Goal: Find specific page/section: Find specific page/section

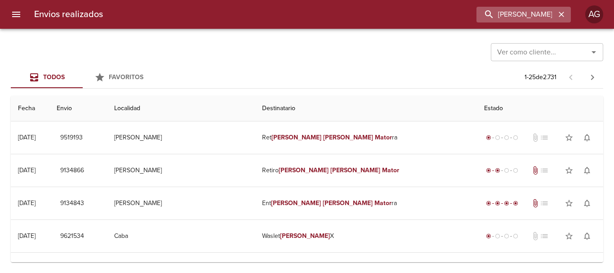
click at [559, 12] on icon "button" at bounding box center [561, 14] width 9 height 9
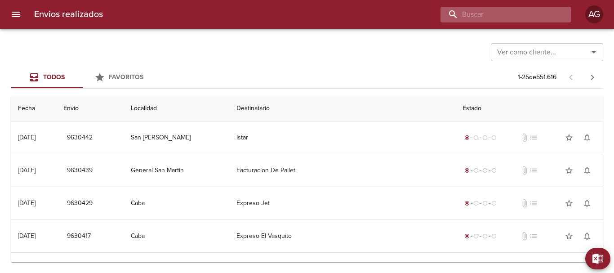
click at [519, 14] on input "buscar" at bounding box center [497, 15] width 115 height 16
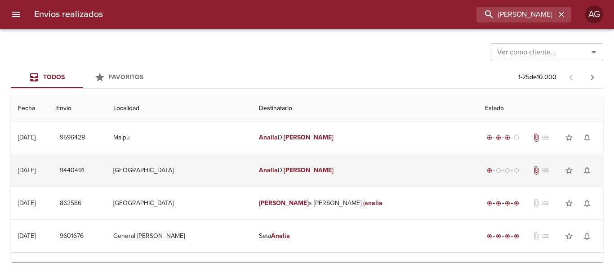
click at [278, 173] on em "Analia" at bounding box center [268, 170] width 19 height 8
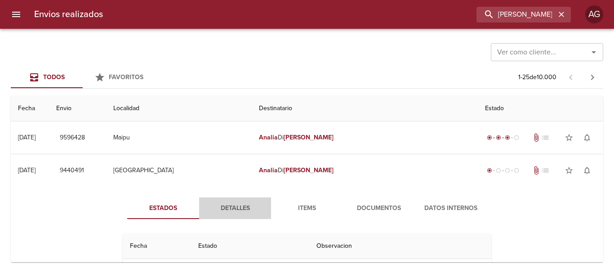
click at [243, 204] on span "Detalles" at bounding box center [234, 208] width 61 height 11
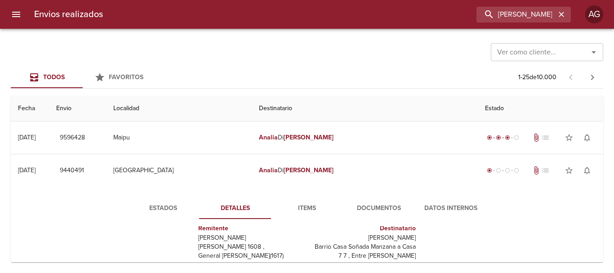
click at [303, 209] on span "Items" at bounding box center [306, 208] width 61 height 11
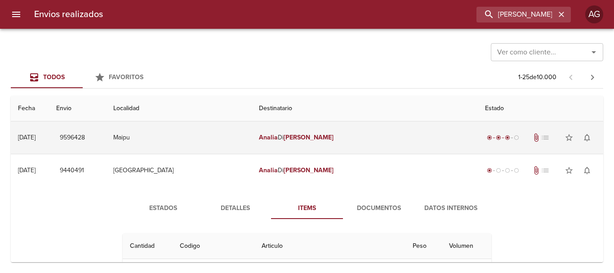
click at [334, 133] on td "[PERSON_NAME]" at bounding box center [365, 137] width 226 height 32
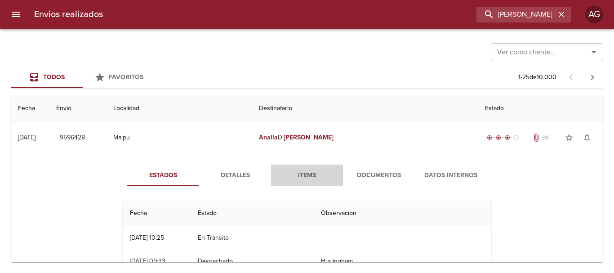
click at [304, 173] on span "Items" at bounding box center [306, 175] width 61 height 11
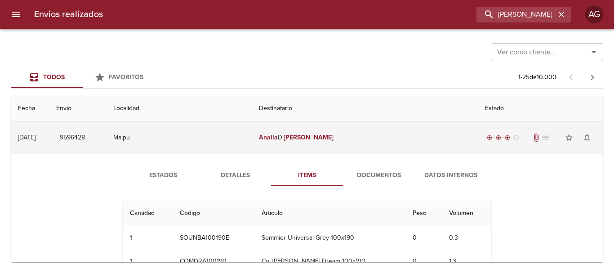
click at [327, 142] on td "[PERSON_NAME]" at bounding box center [365, 137] width 226 height 32
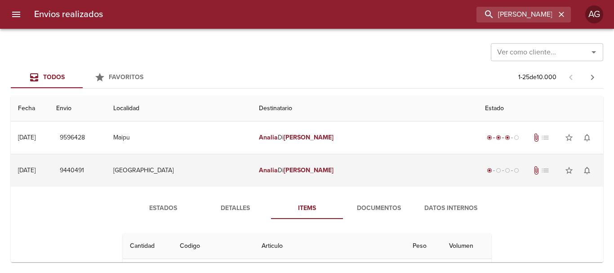
click at [320, 174] on td "[PERSON_NAME]" at bounding box center [365, 170] width 226 height 32
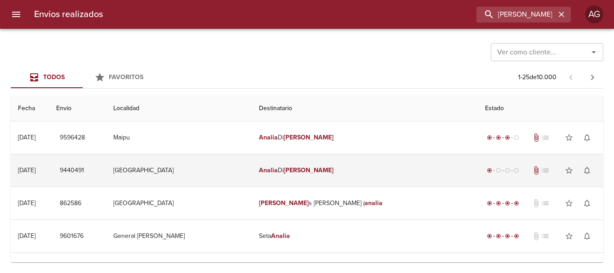
click at [331, 171] on em "[PERSON_NAME]" at bounding box center [309, 170] width 50 height 8
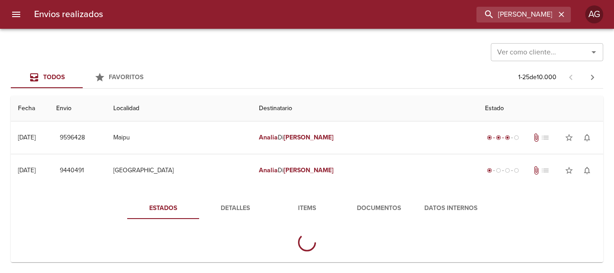
click at [365, 213] on span "Documentos" at bounding box center [378, 208] width 61 height 11
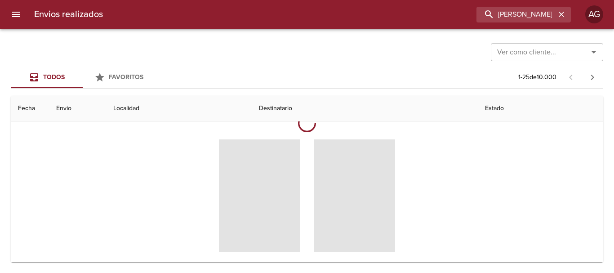
scroll to position [135, 0]
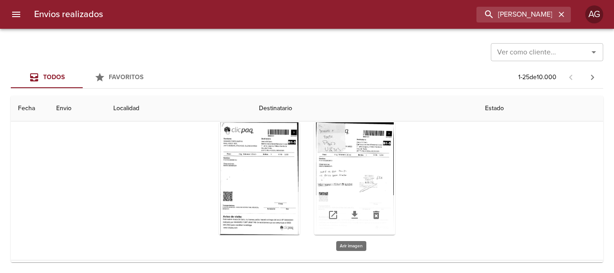
click at [351, 178] on div "Tabla de envíos del cliente" at bounding box center [354, 178] width 81 height 112
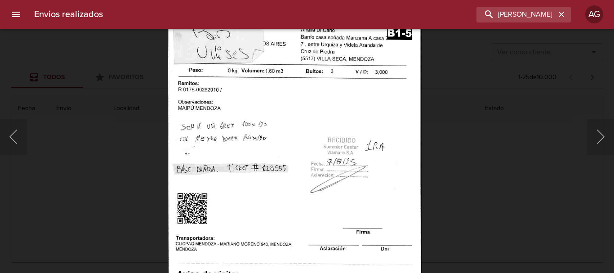
click at [273, 124] on img "Lightbox" at bounding box center [295, 148] width 254 height 368
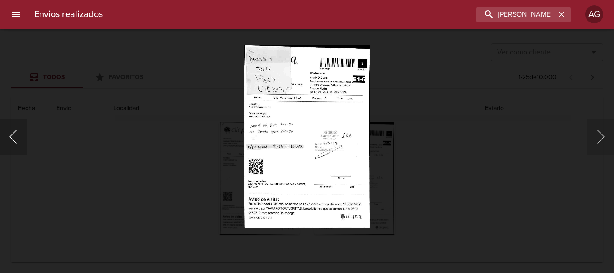
click at [23, 135] on button "Anterior" at bounding box center [13, 137] width 27 height 36
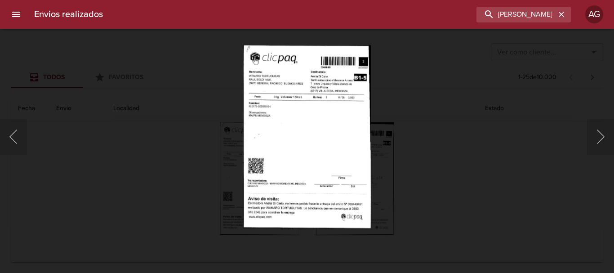
click at [422, 169] on div "Lightbox" at bounding box center [307, 136] width 614 height 273
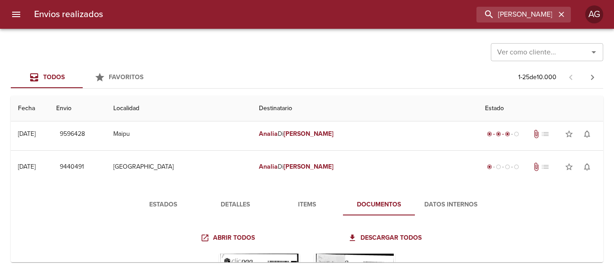
scroll to position [0, 0]
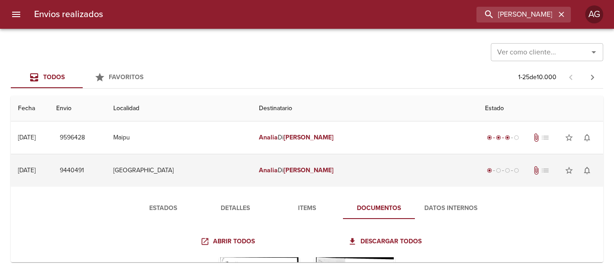
click at [329, 170] on em "[PERSON_NAME]" at bounding box center [309, 170] width 50 height 8
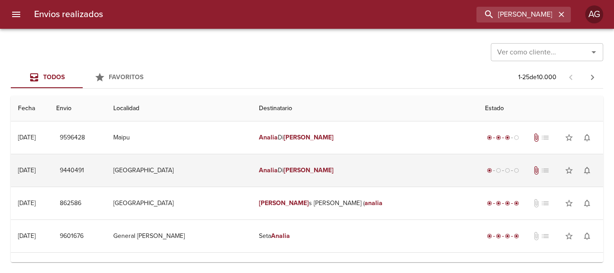
click at [325, 173] on em "[PERSON_NAME]" at bounding box center [309, 170] width 50 height 8
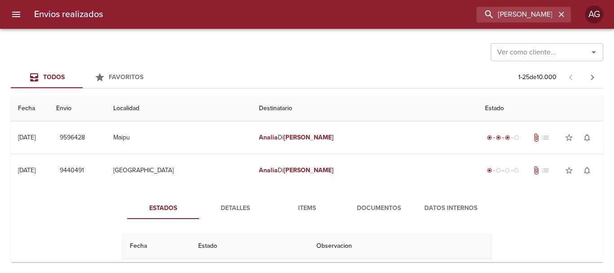
click at [352, 210] on span "Documentos" at bounding box center [378, 208] width 61 height 11
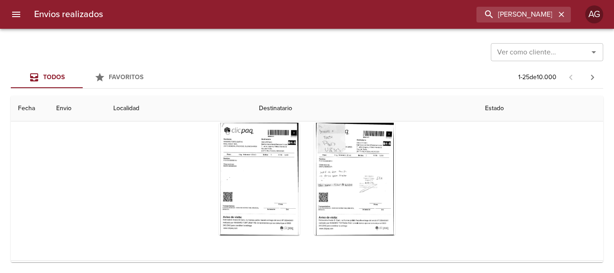
scroll to position [135, 0]
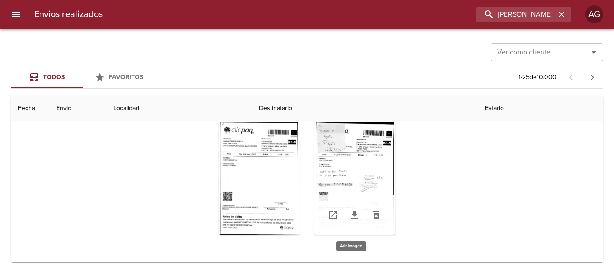
click at [358, 176] on div "Tabla de envíos del cliente" at bounding box center [354, 178] width 81 height 112
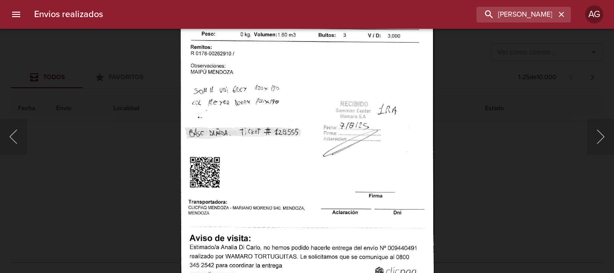
click at [456, 155] on div "Lightbox" at bounding box center [307, 136] width 614 height 273
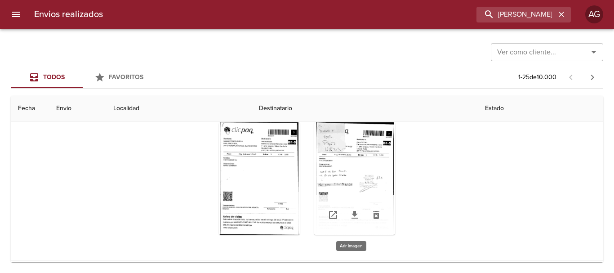
click at [332, 176] on div "Tabla de envíos del cliente" at bounding box center [354, 178] width 81 height 112
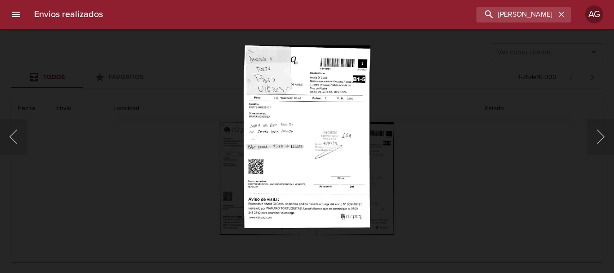
click at [384, 153] on div "Lightbox" at bounding box center [307, 136] width 614 height 273
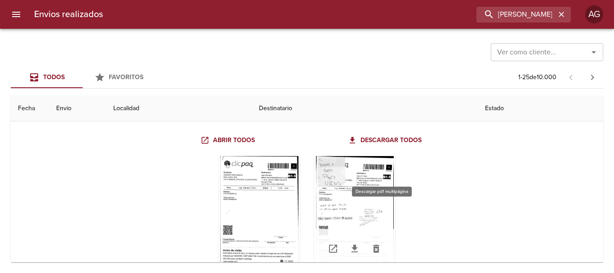
scroll to position [45, 0]
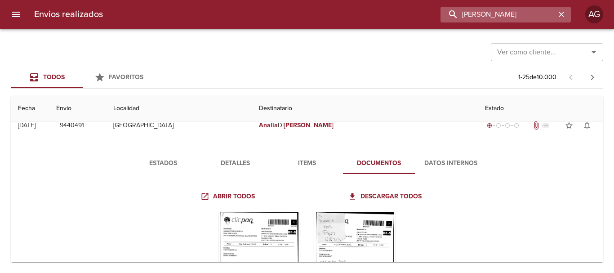
click at [515, 15] on input "[PERSON_NAME]" at bounding box center [497, 15] width 115 height 16
click at [515, 15] on input "9440491" at bounding box center [497, 15] width 115 height 16
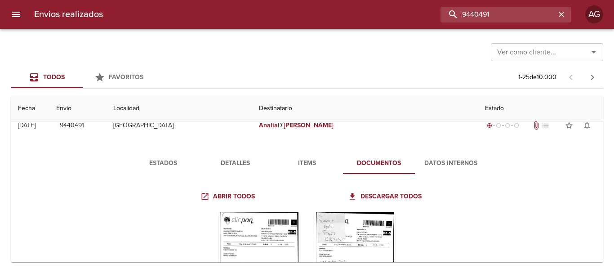
scroll to position [0, 0]
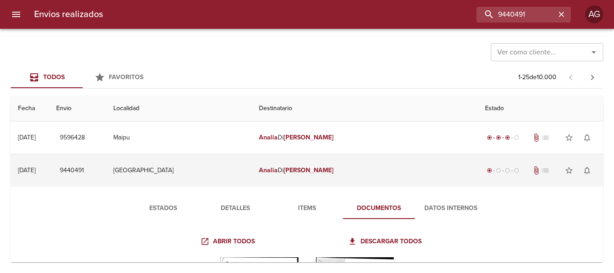
click at [313, 178] on td "[PERSON_NAME]" at bounding box center [365, 170] width 226 height 32
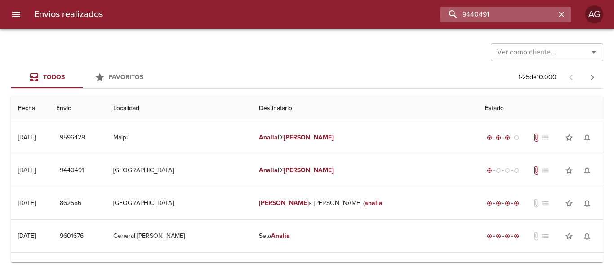
click at [547, 12] on input "9440491" at bounding box center [497, 15] width 115 height 16
paste input "[PERSON_NAME]"
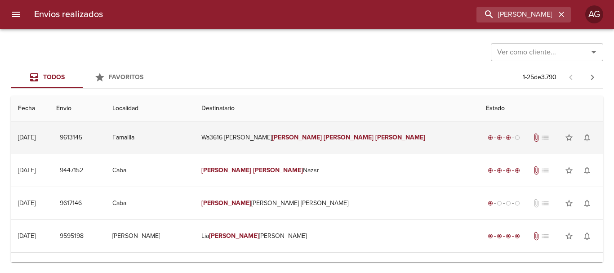
click at [384, 135] on td "Wa3616 [PERSON_NAME] [PERSON_NAME]" at bounding box center [336, 137] width 284 height 32
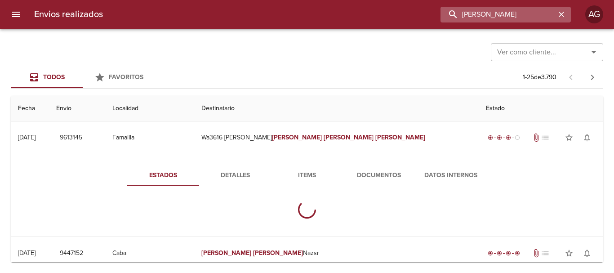
click at [512, 17] on input "[PERSON_NAME]" at bounding box center [497, 15] width 115 height 16
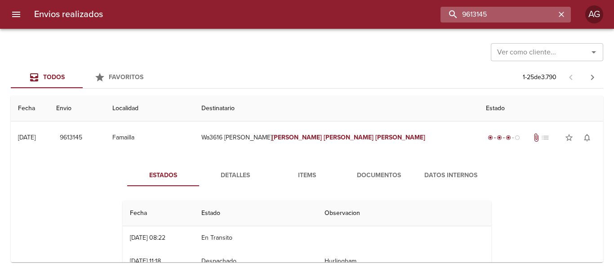
click at [512, 17] on input "9613145" at bounding box center [497, 15] width 115 height 16
paste input "07597"
type input "9607597"
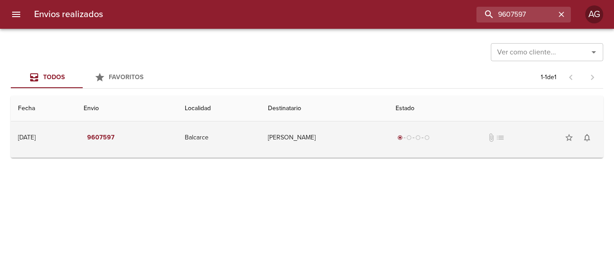
click at [370, 148] on td "[PERSON_NAME]" at bounding box center [325, 137] width 128 height 32
